Goal: Information Seeking & Learning: Learn about a topic

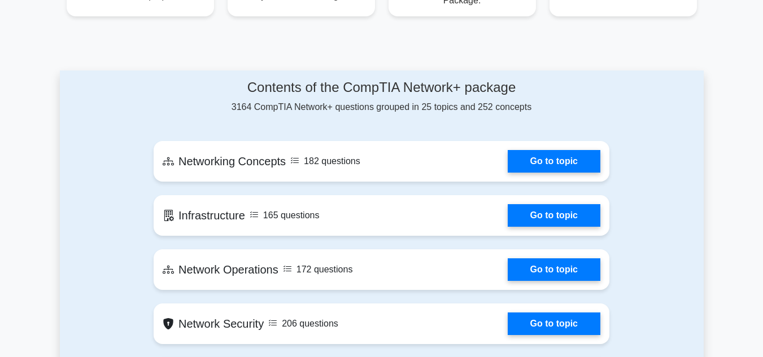
scroll to position [565, 0]
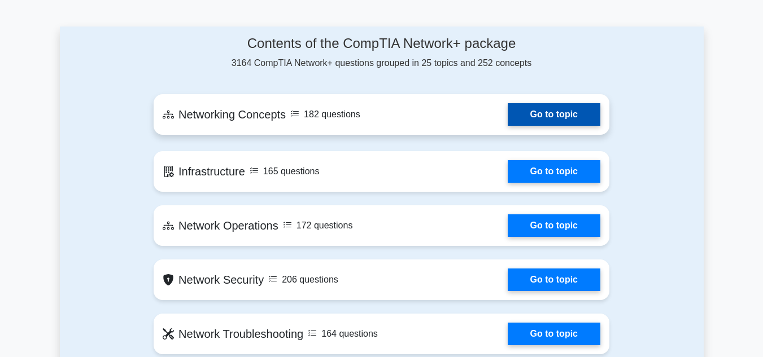
click at [514, 117] on link "Go to topic" at bounding box center [554, 114] width 93 height 23
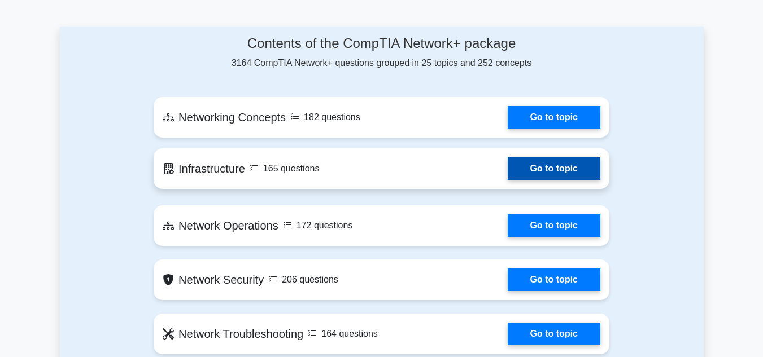
click at [542, 163] on link "Go to topic" at bounding box center [554, 169] width 93 height 23
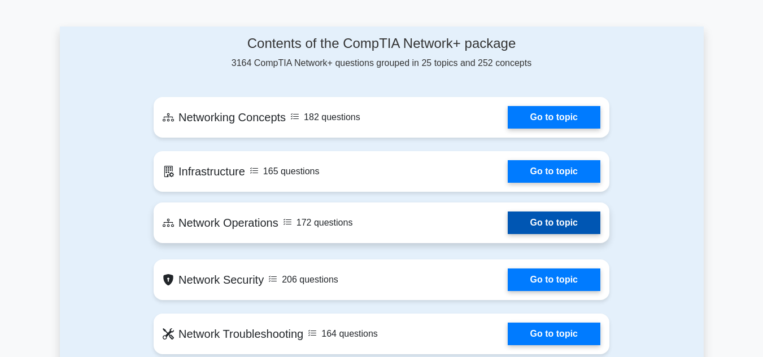
click at [538, 218] on link "Go to topic" at bounding box center [554, 223] width 93 height 23
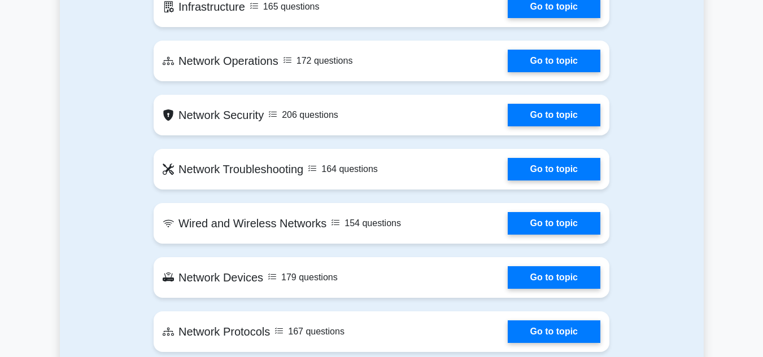
scroll to position [734, 0]
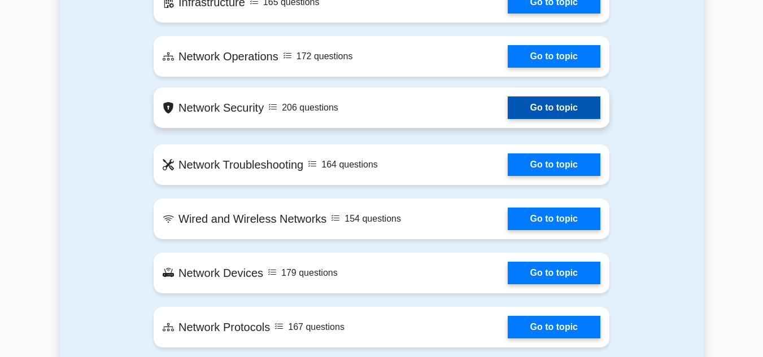
click at [529, 106] on link "Go to topic" at bounding box center [554, 108] width 93 height 23
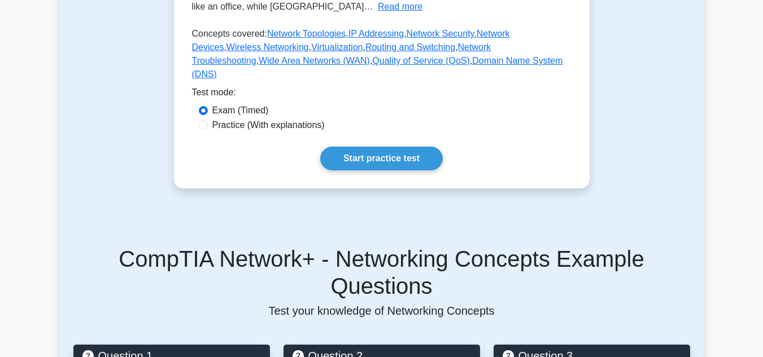
scroll to position [339, 0]
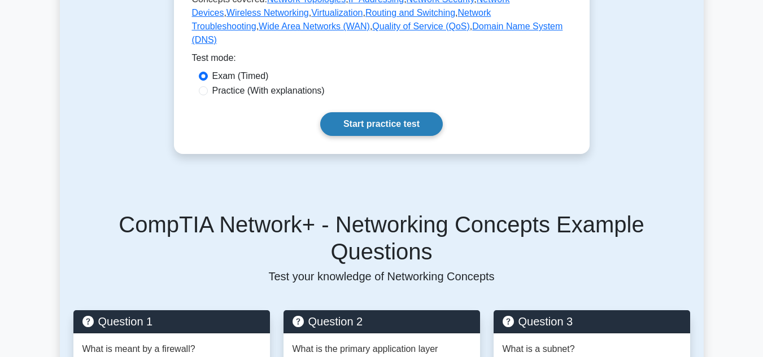
click at [413, 136] on link "Start practice test" at bounding box center [381, 124] width 123 height 24
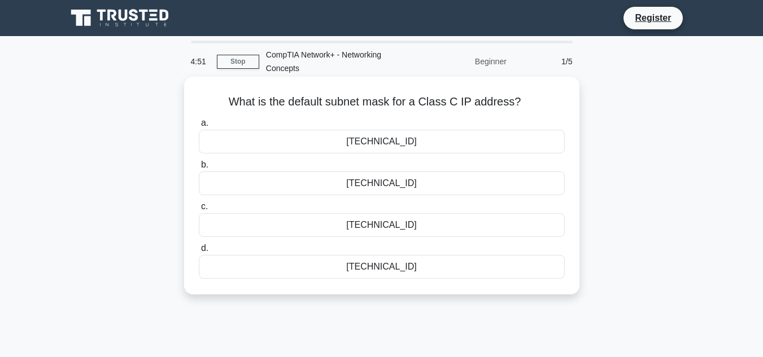
click at [219, 189] on div "[TECHNICAL_ID]" at bounding box center [382, 184] width 366 height 24
click at [199, 169] on input "b. 255.255.255.0" at bounding box center [199, 165] width 0 height 7
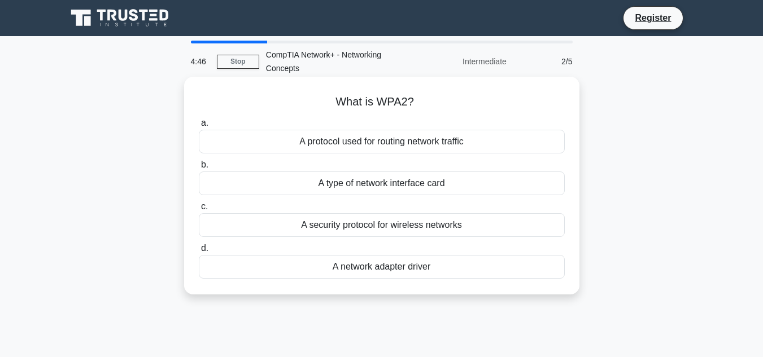
click at [370, 226] on div "A security protocol for wireless networks" at bounding box center [382, 225] width 366 height 24
click at [199, 211] on input "c. A security protocol for wireless networks" at bounding box center [199, 206] width 0 height 7
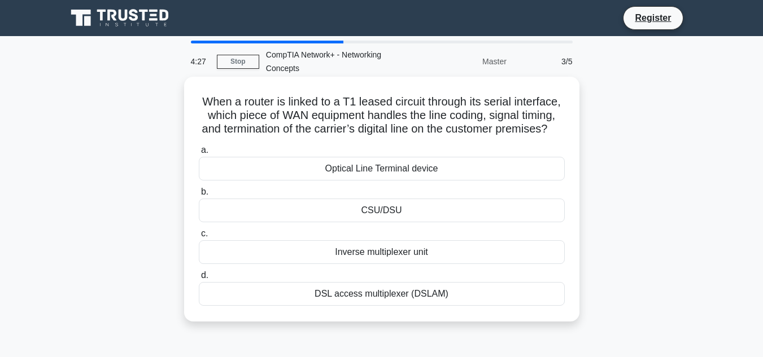
click at [258, 306] on div "DSL access multiplexer (DSLAM)" at bounding box center [382, 294] width 366 height 24
click at [199, 280] on input "d. DSL access multiplexer (DSLAM)" at bounding box center [199, 275] width 0 height 7
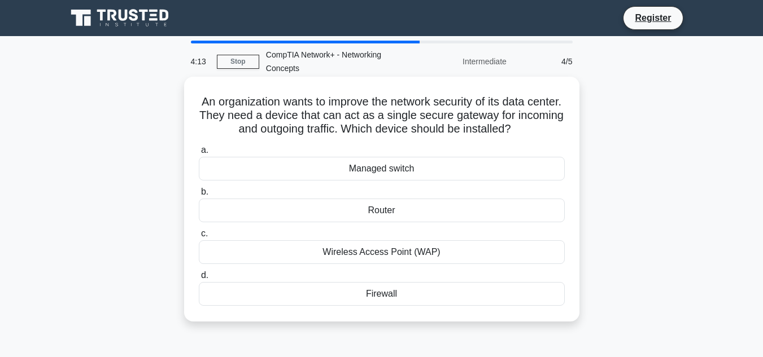
click at [415, 298] on div "Firewall" at bounding box center [382, 294] width 366 height 24
click at [199, 280] on input "d. Firewall" at bounding box center [199, 275] width 0 height 7
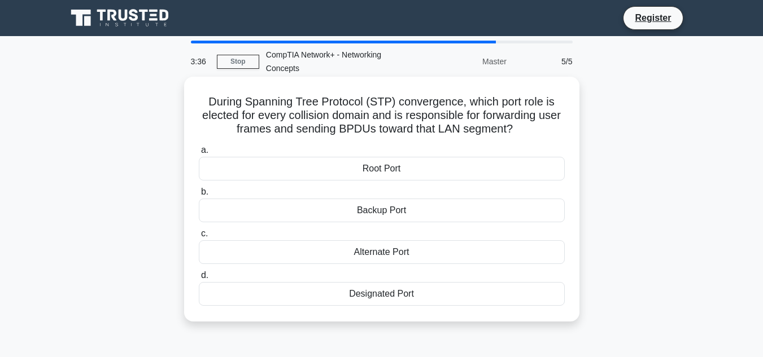
click at [400, 293] on div "Designated Port" at bounding box center [382, 294] width 366 height 24
click at [199, 280] on input "d. Designated Port" at bounding box center [199, 275] width 0 height 7
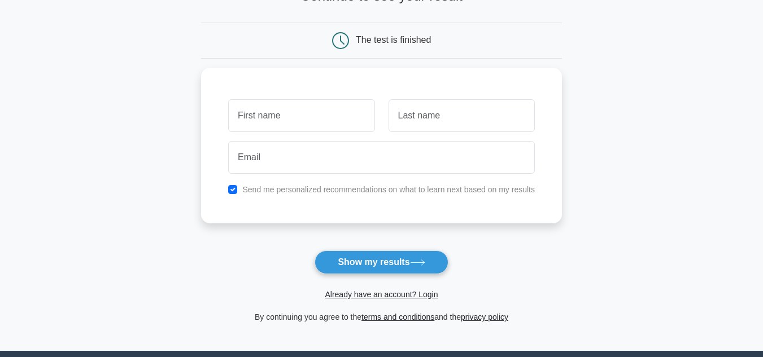
scroll to position [56, 0]
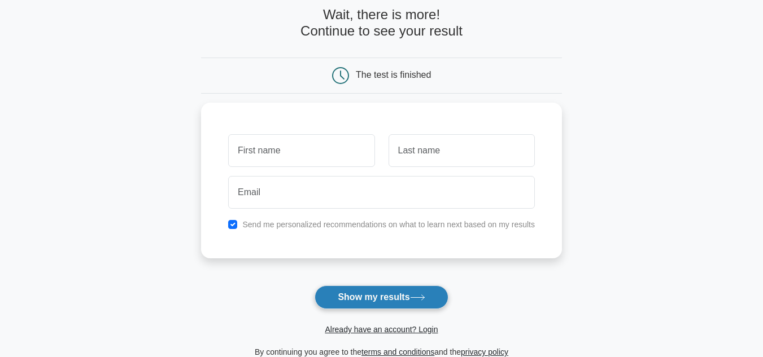
click at [438, 299] on button "Show my results" at bounding box center [381, 298] width 133 height 24
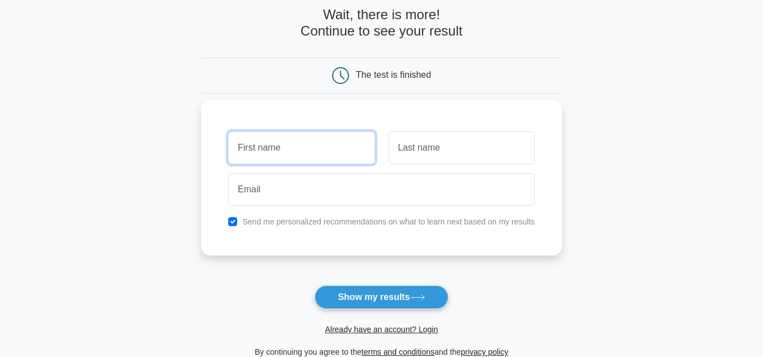
click at [290, 156] on input "text" at bounding box center [301, 148] width 146 height 33
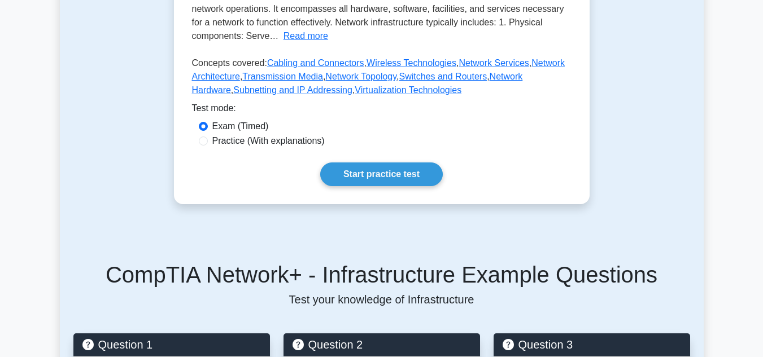
scroll to position [282, 0]
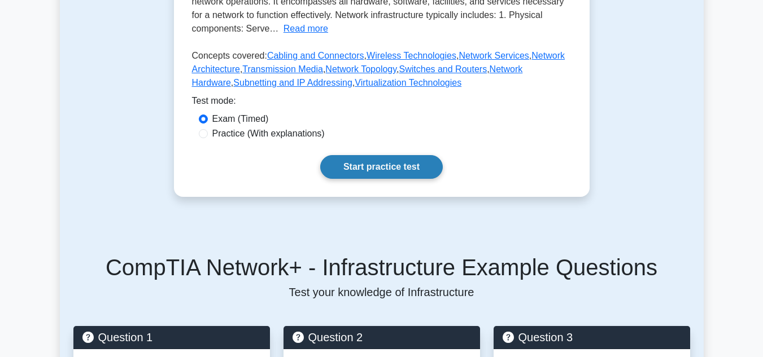
click at [434, 169] on link "Start practice test" at bounding box center [381, 167] width 123 height 24
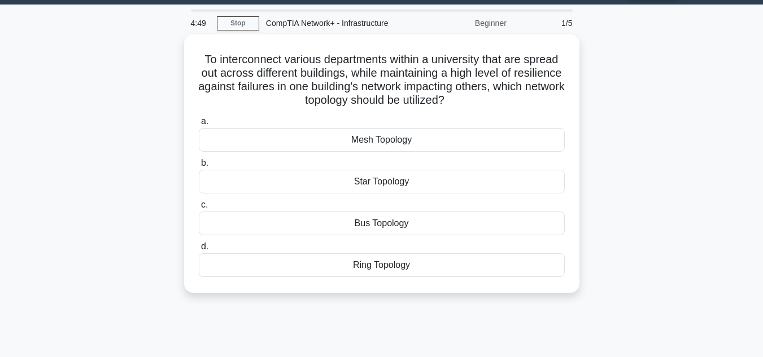
scroll to position [56, 0]
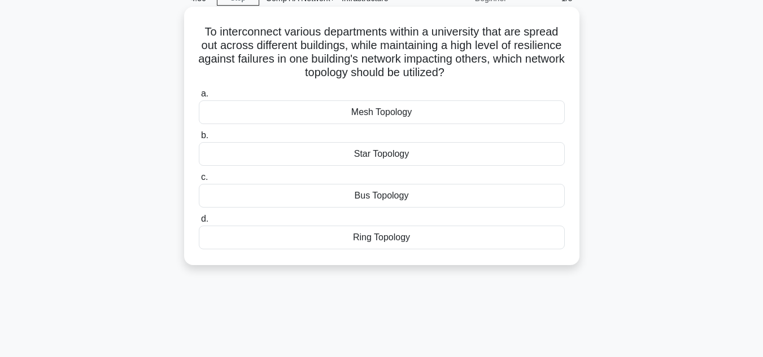
click at [399, 194] on div "Bus Topology" at bounding box center [382, 196] width 366 height 24
click at [199, 181] on input "c. Bus Topology" at bounding box center [199, 177] width 0 height 7
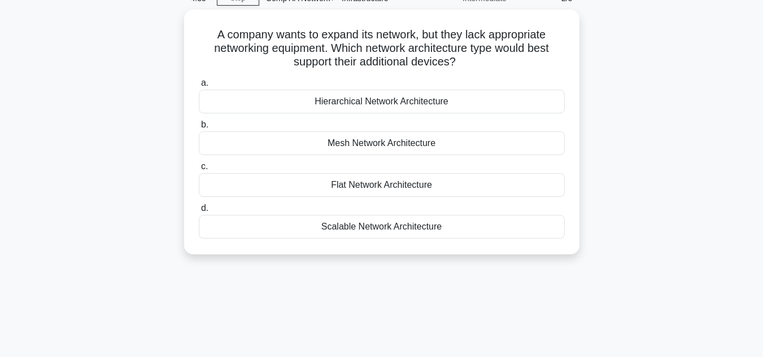
scroll to position [0, 0]
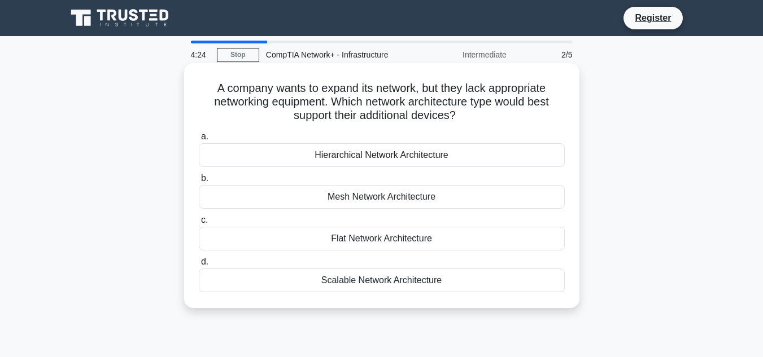
click at [422, 281] on div "Scalable Network Architecture" at bounding box center [382, 281] width 366 height 24
click at [199, 266] on input "d. Scalable Network Architecture" at bounding box center [199, 262] width 0 height 7
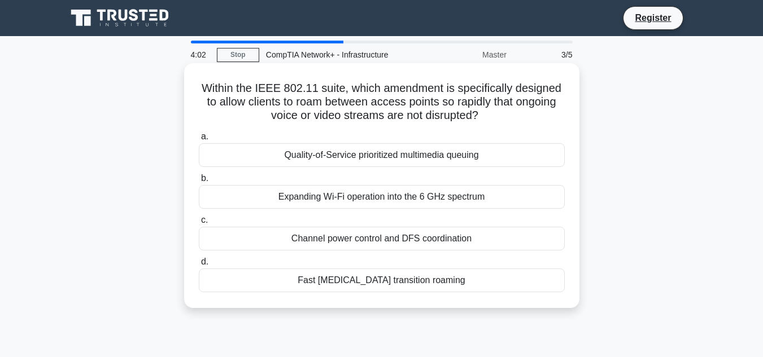
click at [418, 154] on div "Quality-of-Service prioritized multimedia queuing" at bounding box center [382, 155] width 366 height 24
click at [199, 141] on input "a. Quality-of-Service prioritized multimedia queuing" at bounding box center [199, 136] width 0 height 7
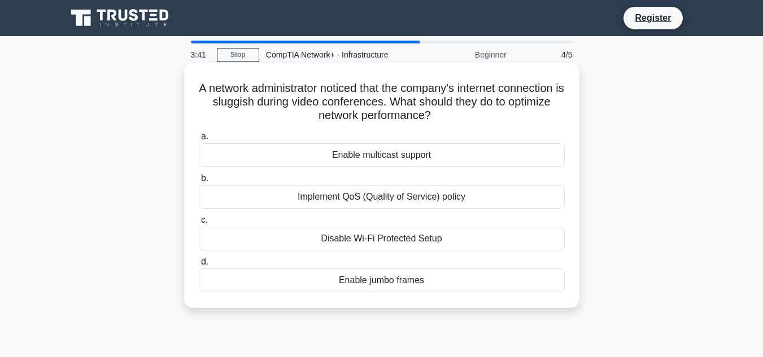
click at [450, 199] on div "Implement QoS (Quality of Service) policy" at bounding box center [382, 197] width 366 height 24
click at [199, 182] on input "b. Implement QoS (Quality of Service) policy" at bounding box center [199, 178] width 0 height 7
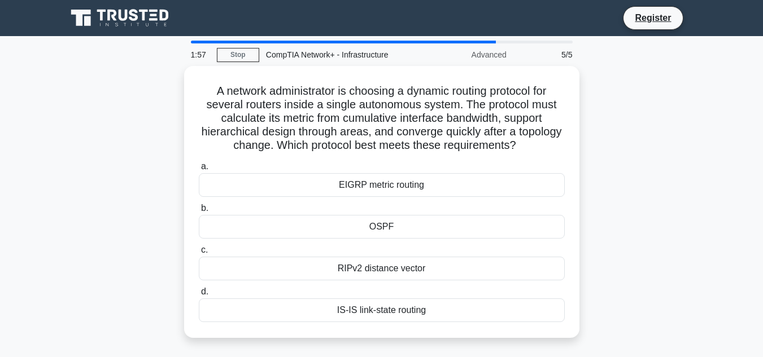
scroll to position [56, 0]
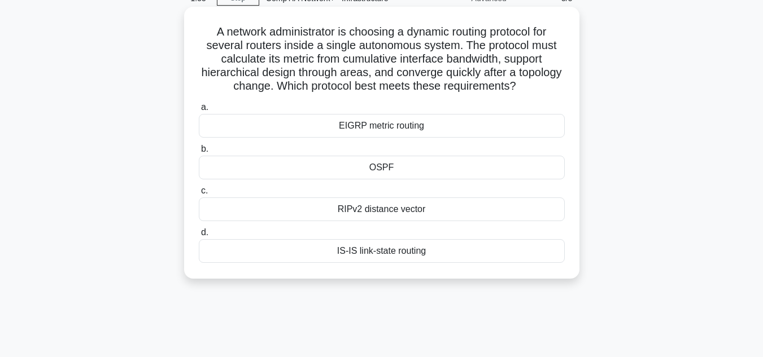
click at [486, 172] on div "OSPF" at bounding box center [382, 168] width 366 height 24
click at [199, 153] on input "b. OSPF" at bounding box center [199, 149] width 0 height 7
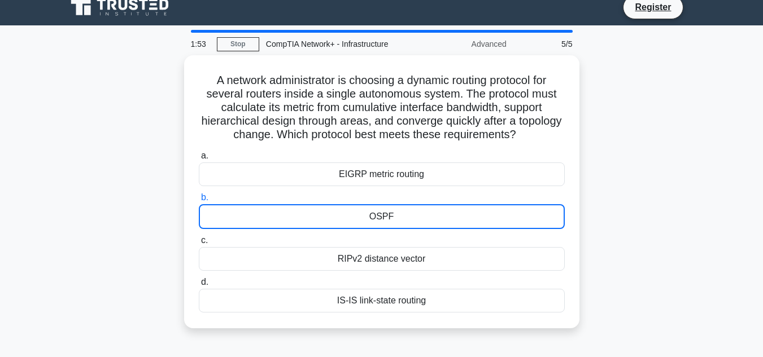
scroll to position [0, 0]
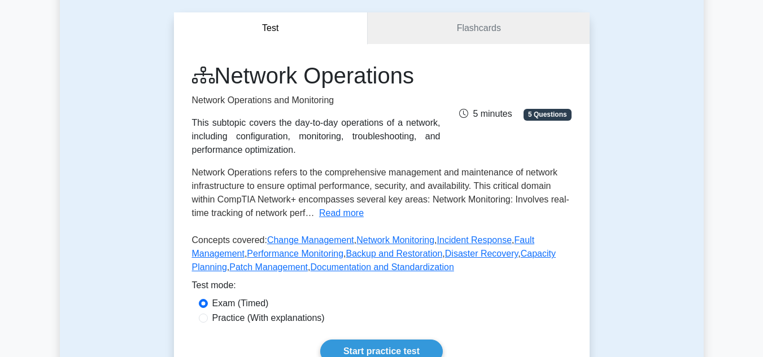
scroll to position [282, 0]
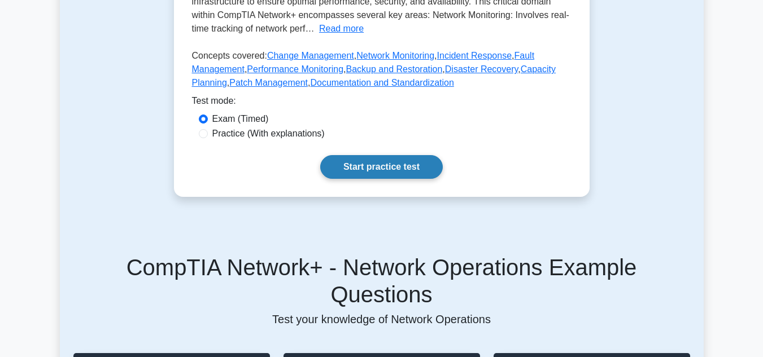
click at [422, 164] on link "Start practice test" at bounding box center [381, 167] width 123 height 24
click at [398, 166] on link "Start practice test" at bounding box center [381, 167] width 123 height 24
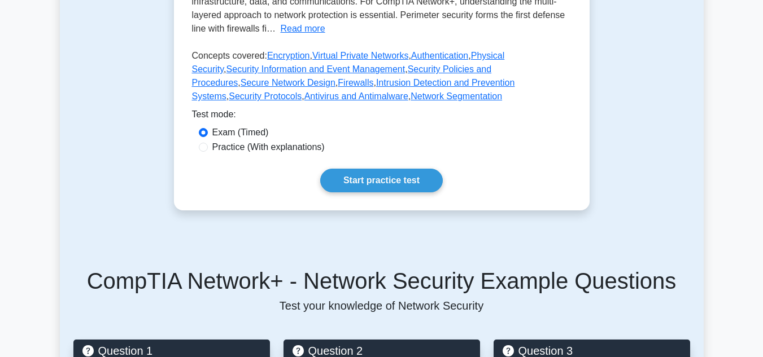
scroll to position [339, 0]
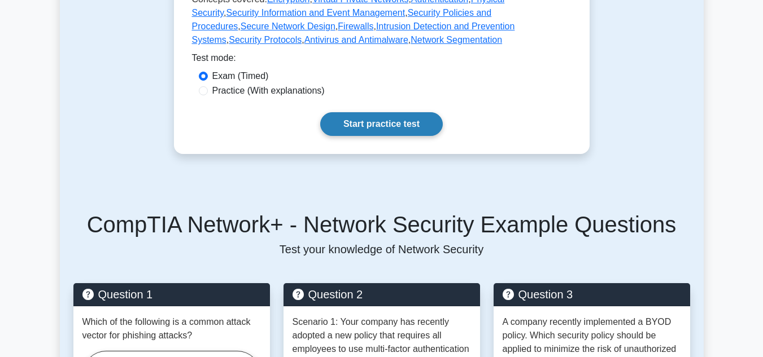
click at [376, 112] on link "Start practice test" at bounding box center [381, 124] width 123 height 24
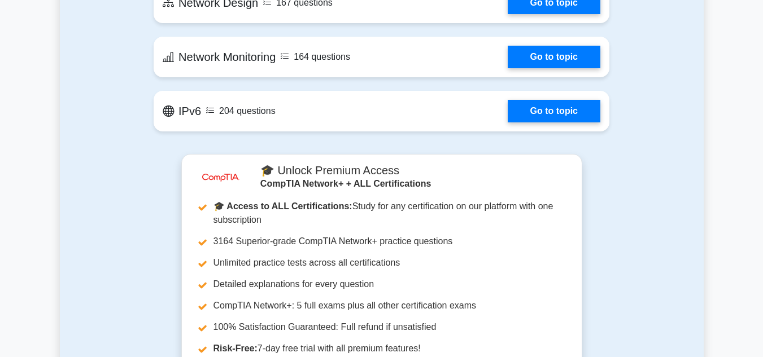
scroll to position [1864, 0]
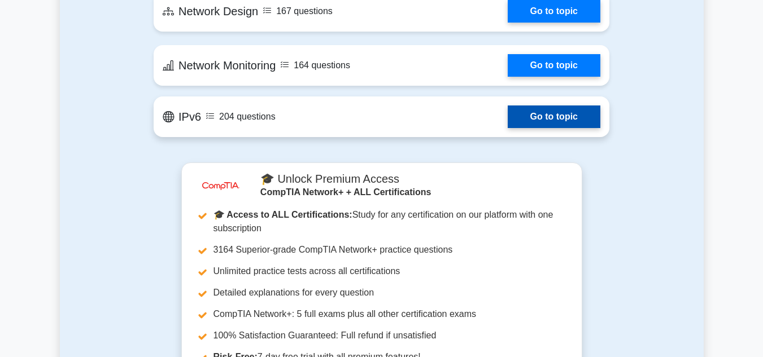
click at [564, 117] on link "Go to topic" at bounding box center [554, 117] width 93 height 23
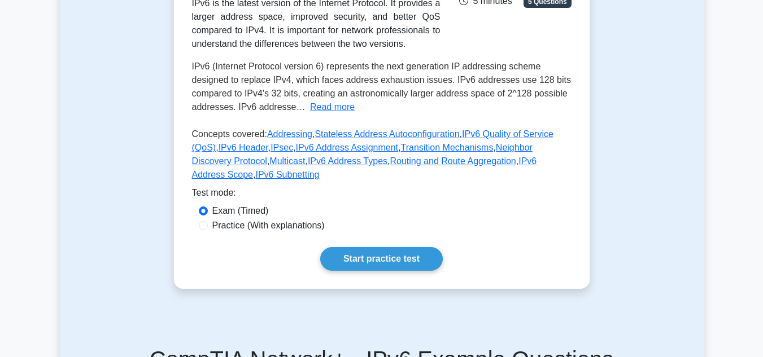
scroll to position [226, 0]
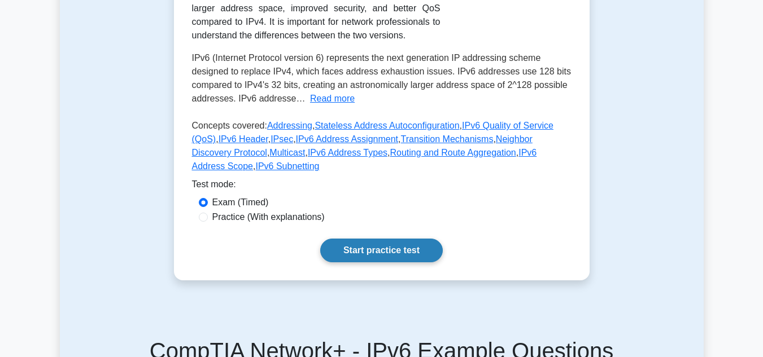
click at [352, 239] on link "Start practice test" at bounding box center [381, 251] width 123 height 24
